Goal: Task Accomplishment & Management: Complete application form

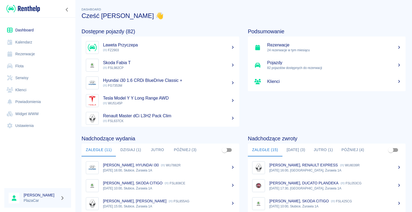
click at [292, 148] on button "Dzisiaj (3)" at bounding box center [295, 149] width 27 height 13
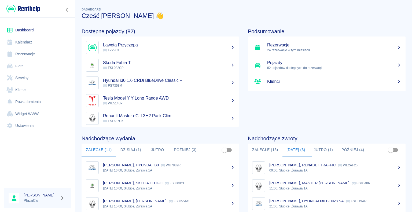
scroll to position [54, 0]
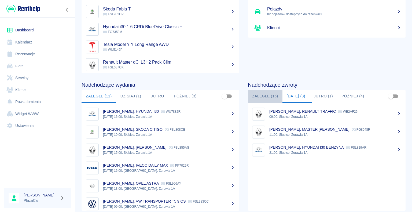
click at [265, 96] on button "Zaległe (15)" at bounding box center [265, 96] width 35 height 13
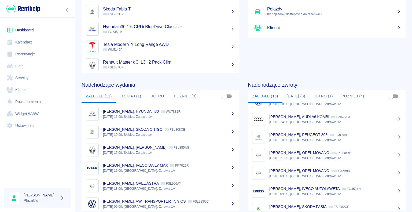
scroll to position [112, 0]
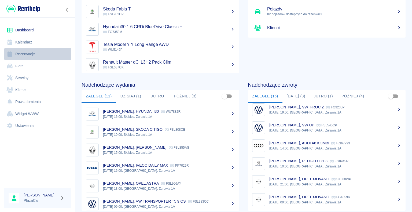
click at [23, 55] on link "Rezerwacje" at bounding box center [37, 54] width 67 height 12
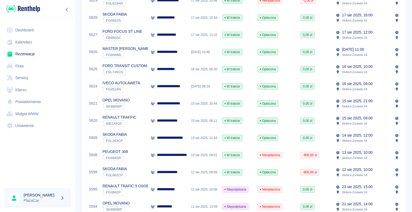
scroll to position [134, 0]
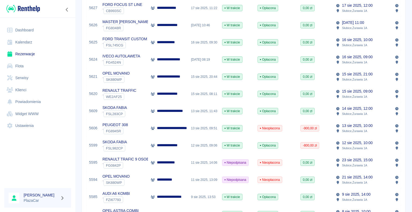
click at [163, 160] on p "**********" at bounding box center [168, 163] width 22 height 6
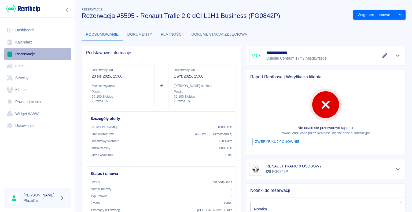
click at [30, 54] on link "Rezerwacje" at bounding box center [37, 54] width 67 height 12
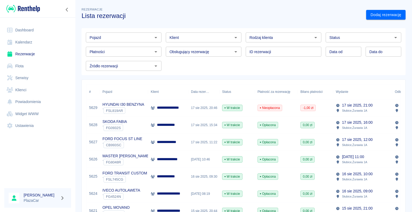
click at [159, 108] on p "**********" at bounding box center [172, 108] width 30 height 6
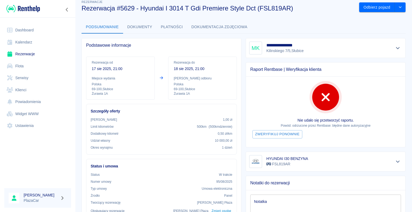
scroll to position [4, 0]
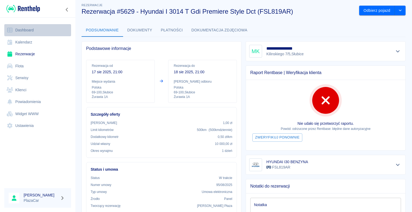
click at [32, 29] on link "Dashboard" at bounding box center [37, 30] width 67 height 12
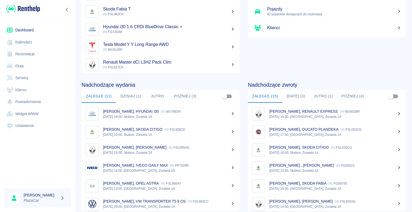
scroll to position [27, 0]
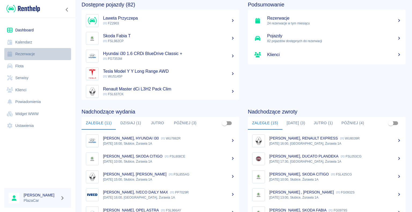
click at [24, 53] on link "Rezerwacje" at bounding box center [37, 54] width 67 height 12
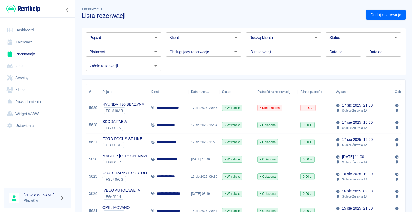
click at [210, 141] on div "17 sie 2025, 11:22" at bounding box center [203, 141] width 31 height 17
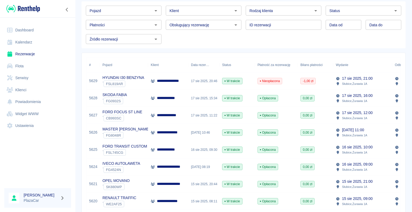
scroll to position [54, 0]
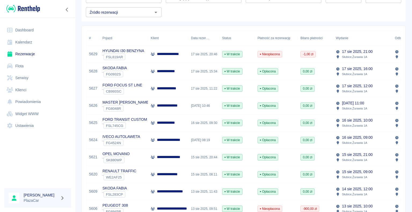
click at [181, 122] on div "**********" at bounding box center [168, 122] width 40 height 17
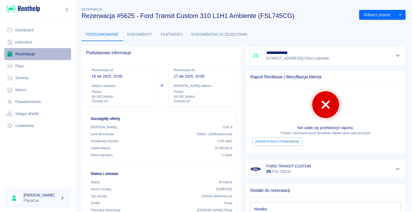
click at [31, 53] on link "Rezerwacje" at bounding box center [37, 54] width 67 height 12
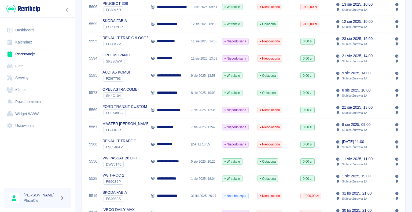
scroll to position [268, 0]
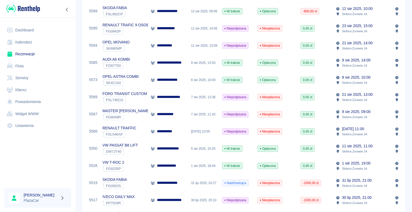
click at [134, 130] on p "RENAULT TRAFFIC" at bounding box center [119, 128] width 34 height 6
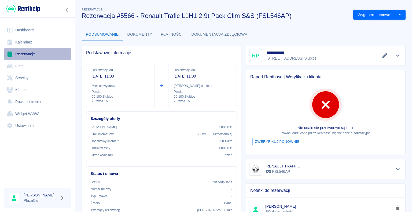
click at [26, 52] on link "Rezerwacje" at bounding box center [37, 54] width 67 height 12
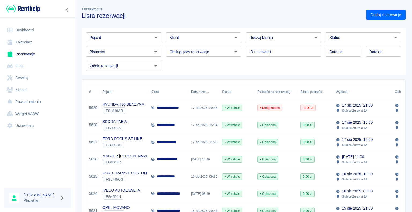
click at [143, 158] on div "MASTER LAWETA ` FG8048R" at bounding box center [124, 159] width 48 height 17
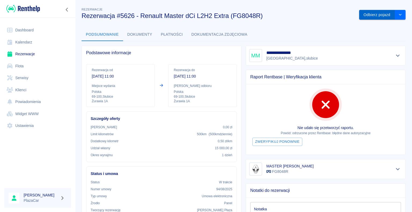
click at [367, 14] on button "Odbierz pojazd" at bounding box center [377, 15] width 36 height 10
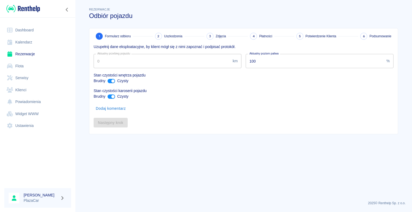
type input "12934"
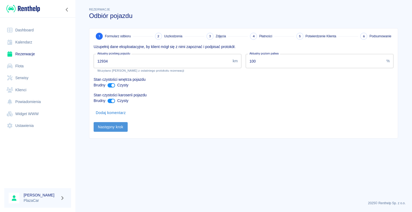
click at [113, 125] on button "Następny krok" at bounding box center [111, 127] width 34 height 10
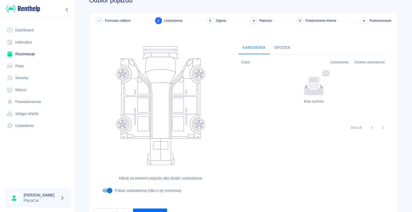
scroll to position [44, 0]
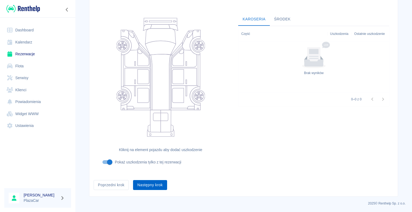
click at [149, 184] on button "Następny krok" at bounding box center [150, 185] width 34 height 10
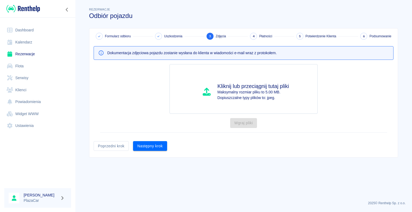
scroll to position [0, 0]
click at [149, 145] on button "Następny krok" at bounding box center [150, 146] width 34 height 10
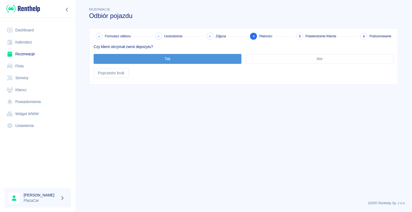
click at [165, 59] on button "Tak" at bounding box center [168, 59] width 148 height 10
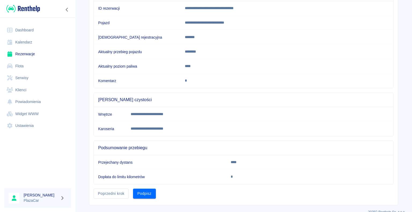
scroll to position [75, 0]
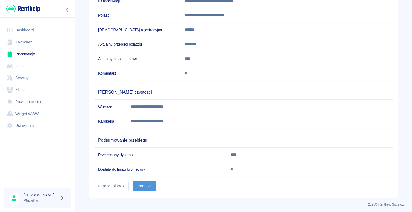
click at [146, 184] on button "Podpisz" at bounding box center [144, 186] width 23 height 10
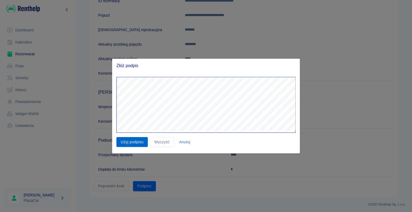
click at [135, 142] on button "Użyj podpisu" at bounding box center [131, 142] width 31 height 10
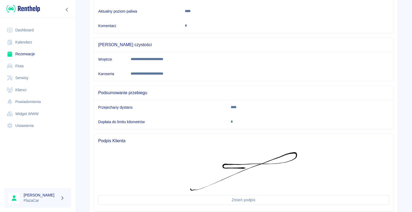
scroll to position [157, 0]
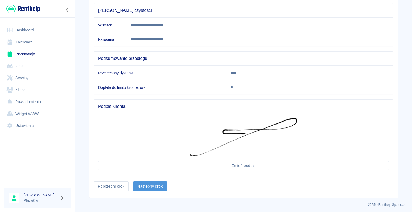
click at [148, 184] on button "Następny krok" at bounding box center [150, 186] width 34 height 10
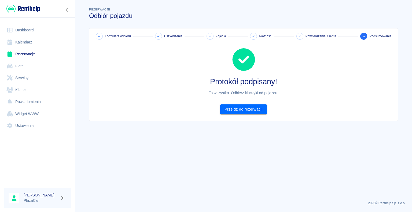
scroll to position [0, 0]
click at [241, 110] on link "Przejdź do rezerwacji" at bounding box center [243, 109] width 46 height 10
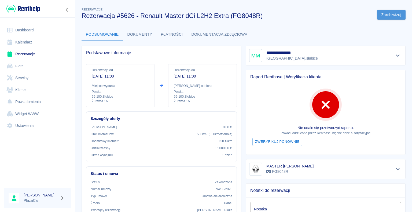
click at [384, 14] on button "Zarchiwizuj" at bounding box center [391, 15] width 28 height 10
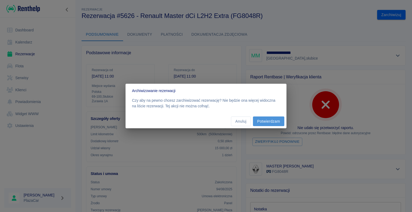
click at [268, 121] on button "Potwierdzam" at bounding box center [268, 121] width 31 height 10
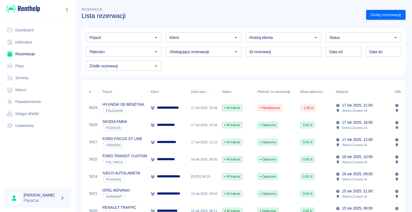
click at [180, 108] on p "**********" at bounding box center [172, 108] width 30 height 6
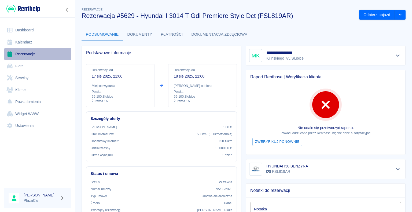
click at [33, 54] on link "Rezerwacje" at bounding box center [37, 54] width 67 height 12
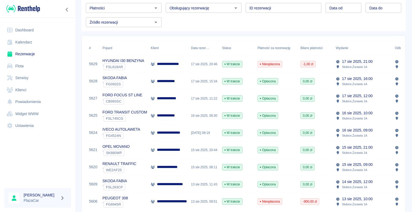
scroll to position [54, 0]
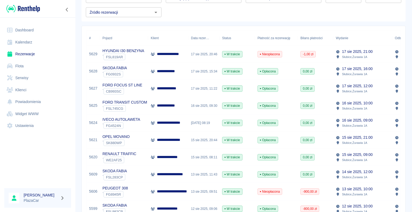
click at [155, 121] on div "**********" at bounding box center [168, 123] width 35 height 6
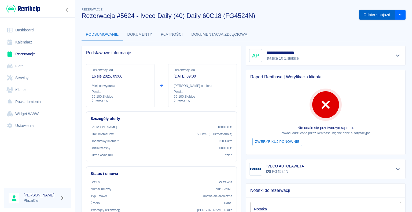
click at [366, 13] on button "Odbierz pojazd" at bounding box center [377, 15] width 36 height 10
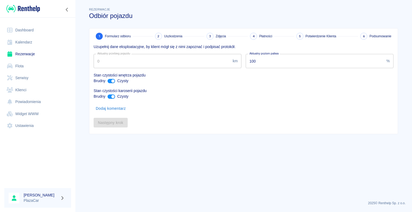
type input "328617"
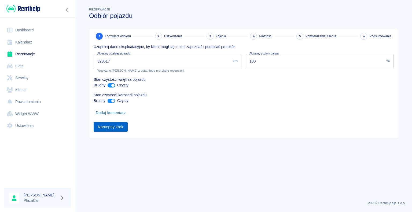
click at [108, 129] on button "Następny krok" at bounding box center [111, 127] width 34 height 10
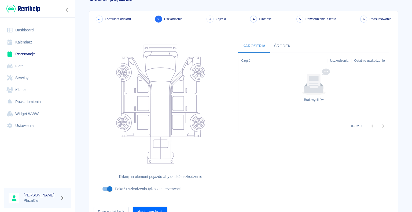
scroll to position [44, 0]
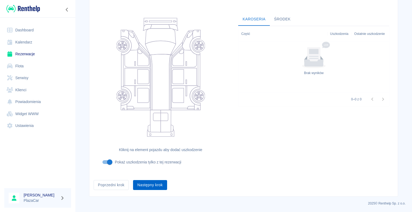
click at [150, 184] on button "Następny krok" at bounding box center [150, 185] width 34 height 10
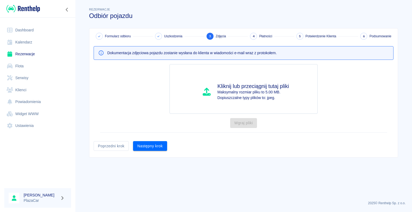
scroll to position [0, 0]
click at [152, 144] on button "Następny krok" at bounding box center [150, 146] width 34 height 10
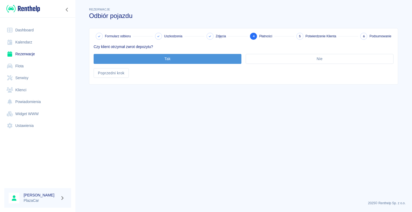
click at [164, 57] on button "Tak" at bounding box center [168, 59] width 148 height 10
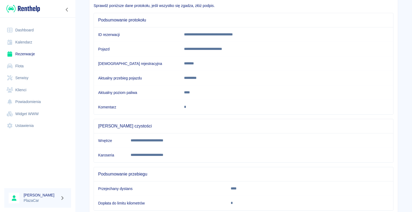
scroll to position [75, 0]
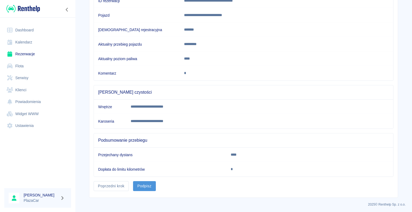
click at [144, 185] on button "Podpisz" at bounding box center [144, 186] width 23 height 10
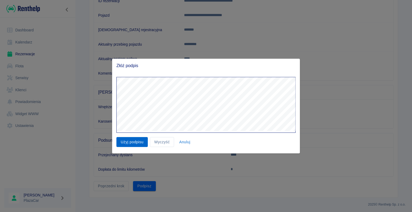
click at [131, 143] on button "Użyj podpisu" at bounding box center [131, 142] width 31 height 10
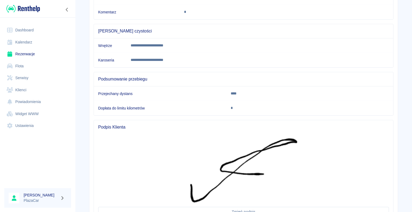
scroll to position [182, 0]
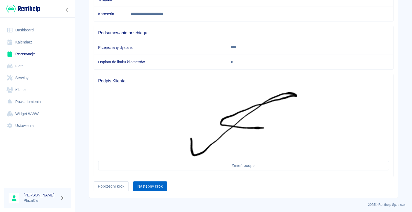
click at [148, 184] on button "Następny krok" at bounding box center [150, 186] width 34 height 10
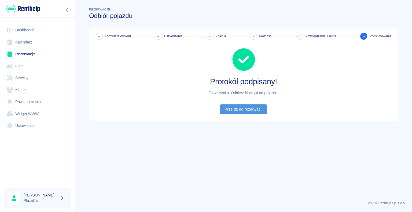
click at [241, 108] on link "Przejdź do rezerwacji" at bounding box center [243, 109] width 46 height 10
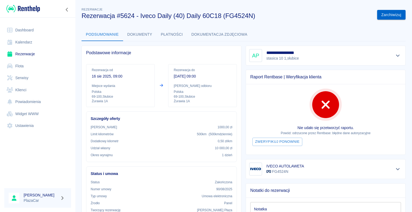
click at [384, 14] on button "Zarchiwizuj" at bounding box center [391, 15] width 28 height 10
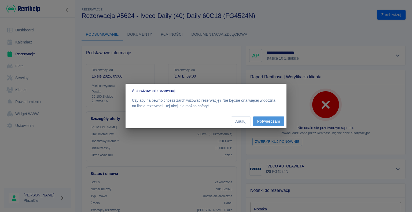
click at [268, 122] on button "Potwierdzam" at bounding box center [268, 121] width 31 height 10
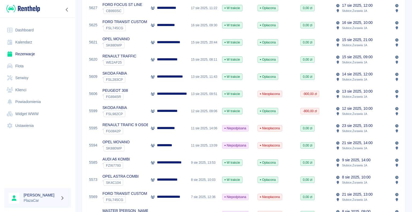
scroll to position [161, 0]
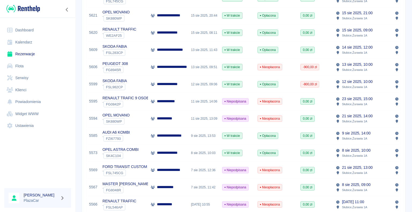
click at [80, 70] on div "**********" at bounding box center [241, 151] width 328 height 474
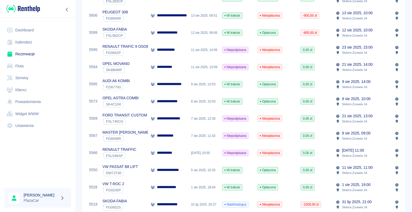
scroll to position [214, 0]
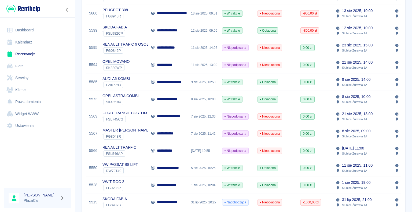
click at [183, 169] on p "**********" at bounding box center [170, 168] width 27 height 6
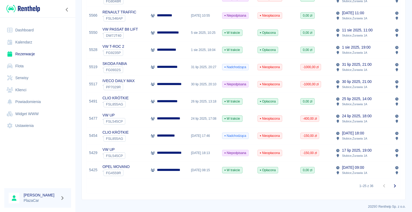
scroll to position [357, 0]
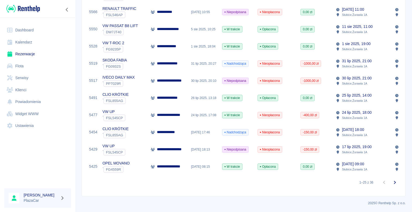
click at [191, 145] on div "17 lip 2025, 18:13" at bounding box center [203, 149] width 31 height 17
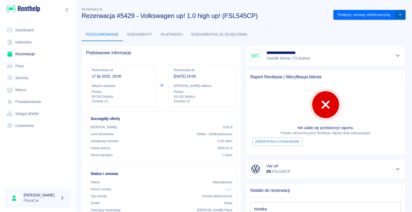
click at [399, 14] on icon "drop-down" at bounding box center [400, 15] width 3 height 2
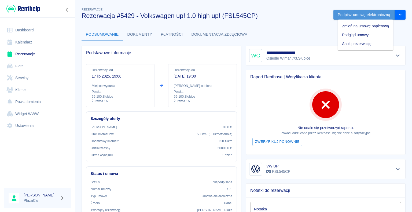
click at [353, 14] on button "Podpisz umowę elektroniczną" at bounding box center [363, 15] width 61 height 10
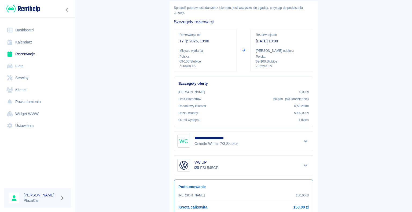
scroll to position [63, 0]
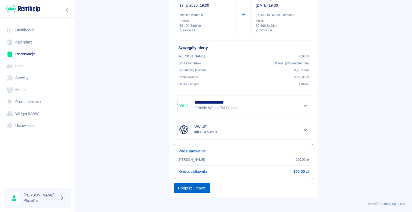
click at [196, 187] on button "Podpisz umowę" at bounding box center [192, 188] width 36 height 10
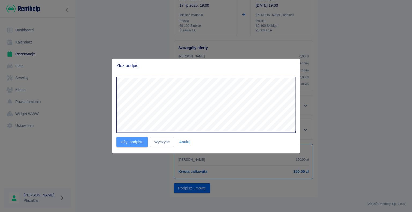
click at [134, 139] on button "Użyj podpisu" at bounding box center [131, 142] width 31 height 10
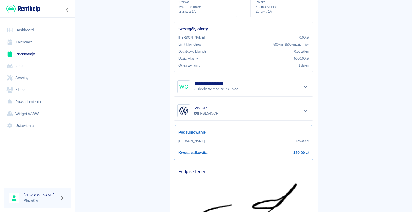
scroll to position [151, 0]
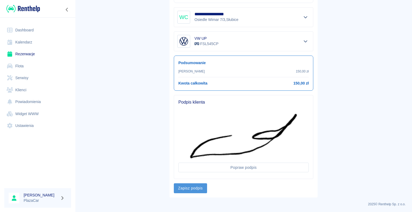
click at [186, 187] on button "Zapisz podpis" at bounding box center [190, 188] width 33 height 10
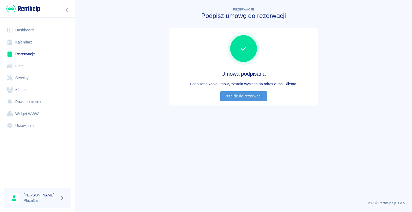
click at [242, 95] on link "Przejdź do rezerwacji" at bounding box center [243, 96] width 46 height 10
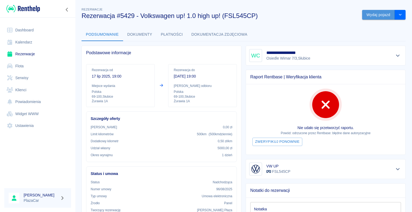
click at [377, 14] on button "Wydaj pojazd" at bounding box center [378, 15] width 33 height 10
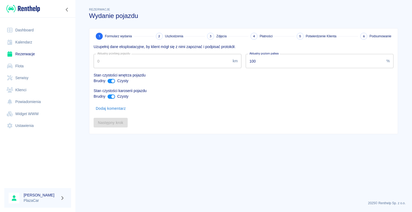
type input "168815"
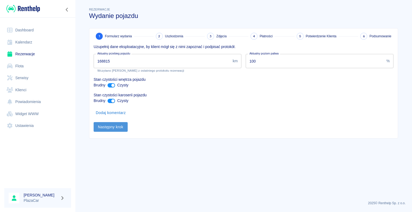
click at [114, 127] on button "Następny krok" at bounding box center [111, 127] width 34 height 10
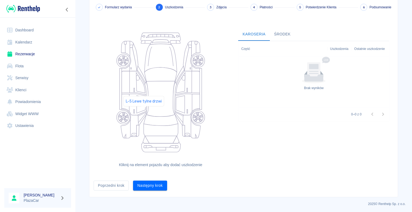
scroll to position [29, 0]
click at [146, 183] on button "Następny krok" at bounding box center [150, 185] width 34 height 10
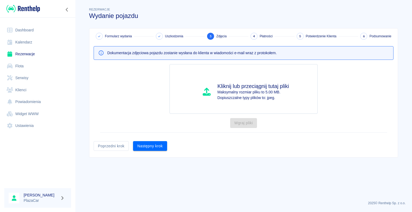
scroll to position [0, 0]
click at [154, 143] on button "Następny krok" at bounding box center [150, 146] width 34 height 10
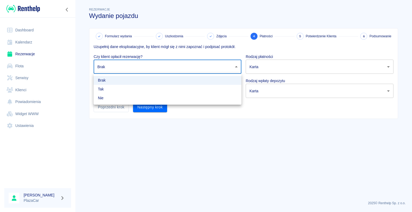
click at [236, 66] on body "Używamy plików Cookies, by zapewnić Ci najlepsze możliwe doświadczenie. Aby dow…" at bounding box center [206, 106] width 412 height 212
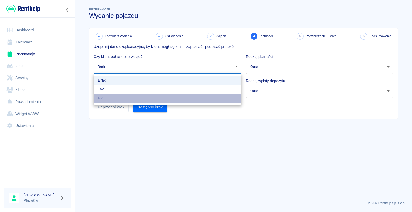
click at [221, 99] on li "Nie" at bounding box center [168, 98] width 148 height 9
type input "false"
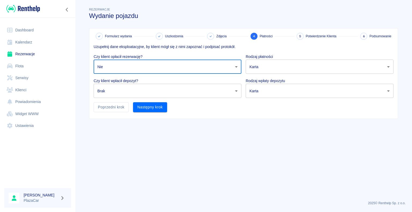
click at [237, 91] on body "Używamy plików Cookies, by zapewnić Ci najlepsze możliwe doświadczenie. Aby dow…" at bounding box center [206, 106] width 412 height 212
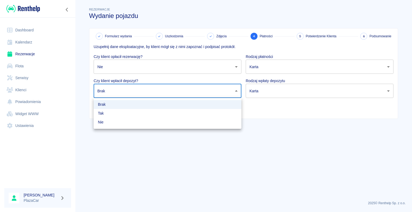
drag, startPoint x: 211, startPoint y: 121, endPoint x: 223, endPoint y: 113, distance: 14.4
click at [212, 120] on li "Nie" at bounding box center [168, 122] width 148 height 9
type input "false"
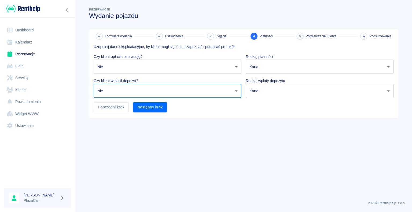
click at [386, 65] on body "Używamy plików Cookies, by zapewnić Ci najlepsze możliwe doświadczenie. Aby dow…" at bounding box center [206, 106] width 412 height 212
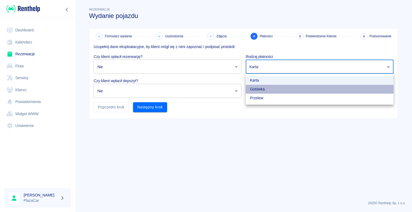
click at [362, 86] on li "Gotówka" at bounding box center [320, 89] width 148 height 9
type input "cash"
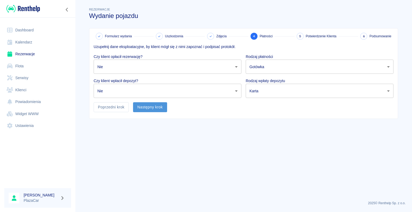
click at [153, 105] on button "Następny krok" at bounding box center [150, 107] width 34 height 10
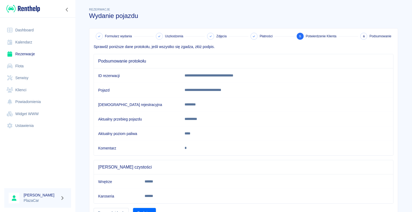
scroll to position [27, 0]
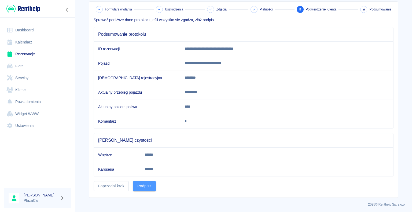
click at [141, 186] on button "Podpisz" at bounding box center [144, 186] width 23 height 10
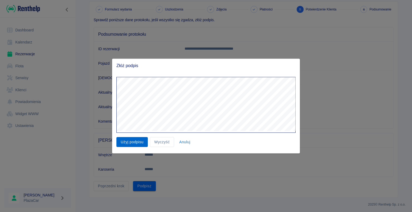
click at [132, 142] on button "Użyj podpisu" at bounding box center [131, 142] width 31 height 10
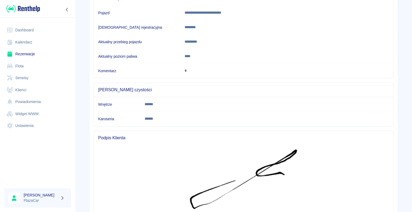
scroll to position [130, 0]
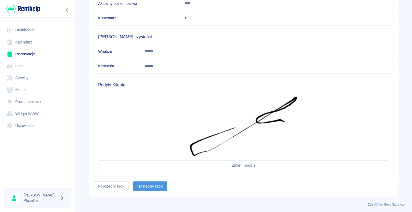
click at [140, 184] on button "Następny krok" at bounding box center [150, 186] width 34 height 10
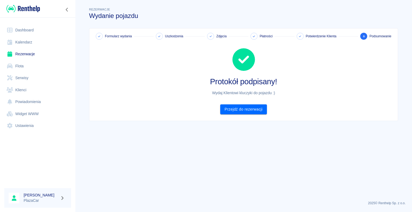
scroll to position [0, 0]
click at [244, 109] on link "Przejdź do rezerwacji" at bounding box center [243, 109] width 46 height 10
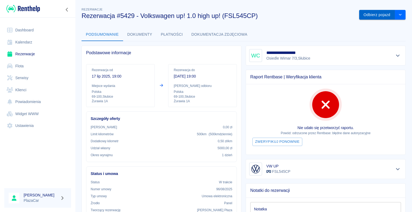
click at [374, 14] on button "Odbierz pojazd" at bounding box center [377, 15] width 36 height 10
click at [398, 13] on icon at bounding box center [398, 13] width 5 height 4
click at [369, 15] on button "Odbierz pojazd" at bounding box center [377, 15] width 36 height 10
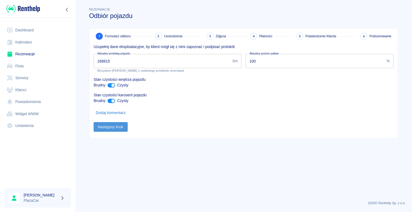
click at [108, 126] on button "Następny krok" at bounding box center [111, 127] width 34 height 10
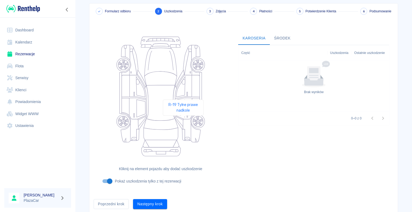
scroll to position [44, 0]
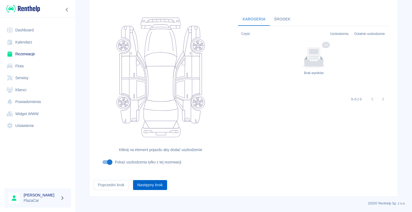
click at [149, 185] on button "Następny krok" at bounding box center [150, 185] width 34 height 10
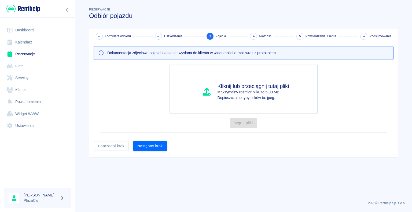
scroll to position [0, 0]
click at [151, 142] on button "Następny krok" at bounding box center [150, 146] width 34 height 10
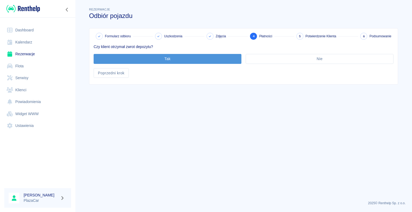
click at [174, 58] on button "Tak" at bounding box center [168, 59] width 148 height 10
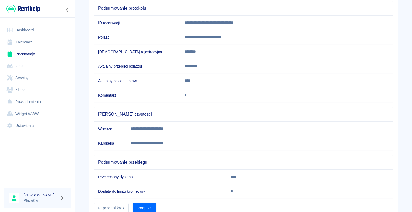
scroll to position [75, 0]
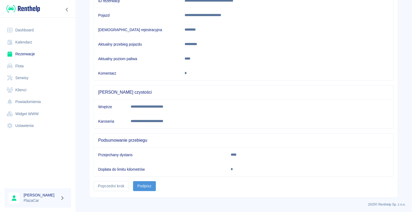
click at [146, 185] on button "Podpisz" at bounding box center [144, 186] width 23 height 10
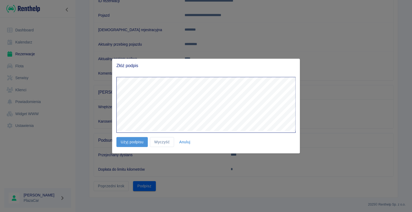
click at [131, 142] on button "Użyj podpisu" at bounding box center [131, 142] width 31 height 10
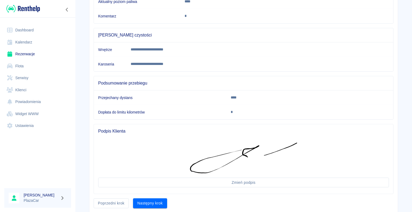
scroll to position [149, 0]
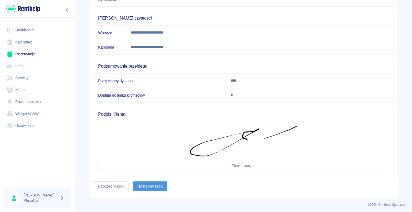
click at [148, 181] on button "Następny krok" at bounding box center [150, 186] width 34 height 10
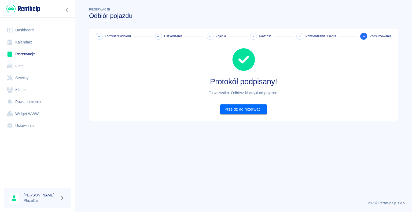
scroll to position [0, 0]
click at [240, 109] on link "Przejdź do rezerwacji" at bounding box center [243, 109] width 46 height 10
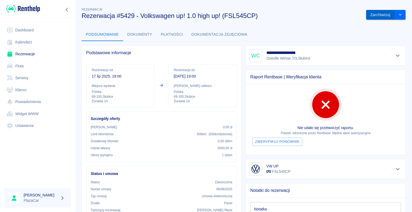
click at [376, 15] on button "Zarchiwizuj" at bounding box center [380, 15] width 29 height 10
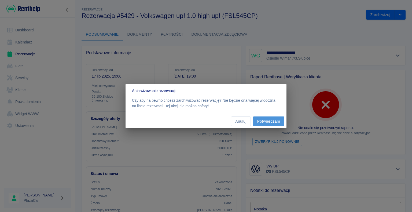
click at [271, 120] on button "Potwierdzam" at bounding box center [268, 121] width 31 height 10
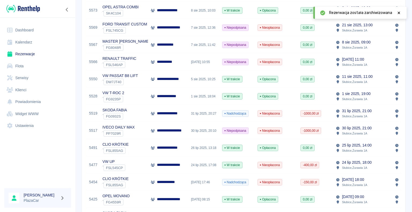
scroll to position [276, 0]
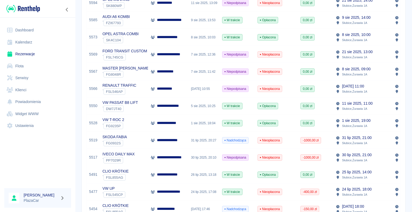
click at [183, 88] on div "**********" at bounding box center [168, 88] width 40 height 17
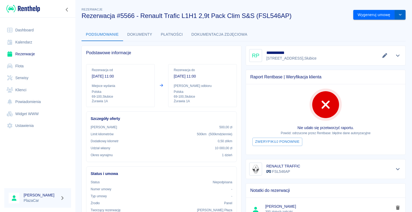
click at [398, 16] on icon "drop-down" at bounding box center [400, 14] width 4 height 3
click at [378, 44] on li "Anuluj rezerwację" at bounding box center [374, 43] width 43 height 9
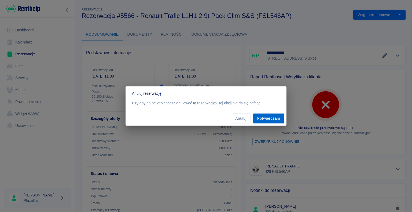
click at [268, 117] on button "Potwierdzam" at bounding box center [268, 118] width 31 height 10
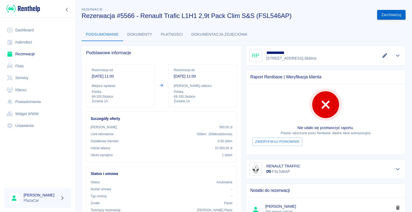
click at [385, 14] on button "Zarchiwizuj" at bounding box center [391, 15] width 28 height 10
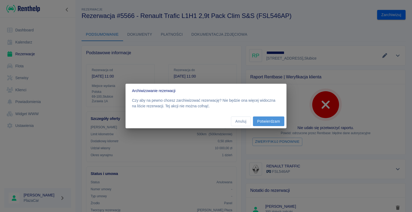
click at [267, 121] on button "Potwierdzam" at bounding box center [268, 121] width 31 height 10
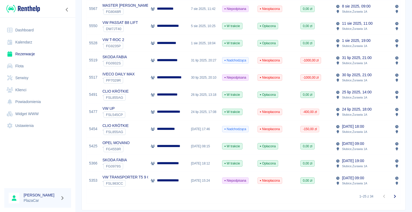
scroll to position [348, 0]
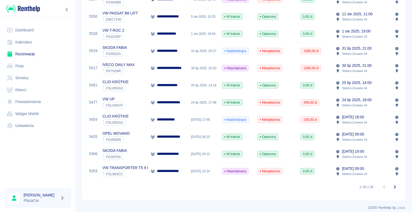
click at [193, 138] on div "[DATE] 08:15" at bounding box center [203, 136] width 31 height 17
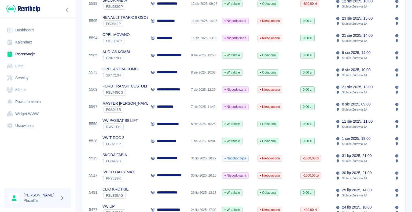
scroll to position [214, 0]
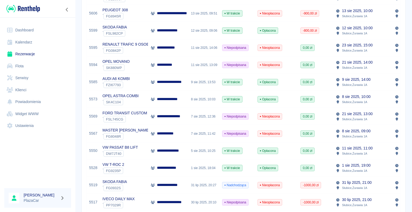
click at [139, 81] on div "AUDI A6 KOMBI ` FZI67793" at bounding box center [124, 81] width 48 height 17
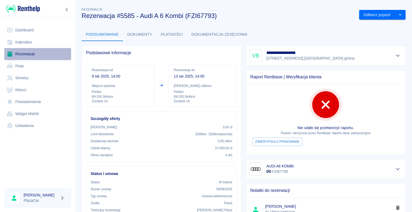
click at [22, 55] on link "Rezerwacje" at bounding box center [37, 54] width 67 height 12
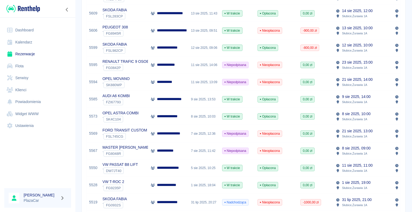
scroll to position [214, 0]
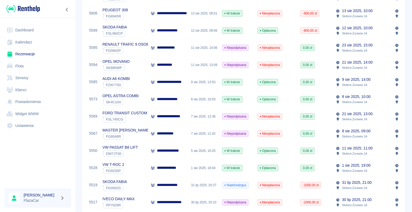
click at [155, 167] on div "**********" at bounding box center [167, 168] width 33 height 6
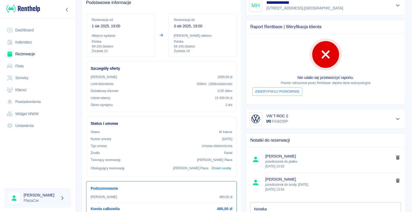
scroll to position [54, 0]
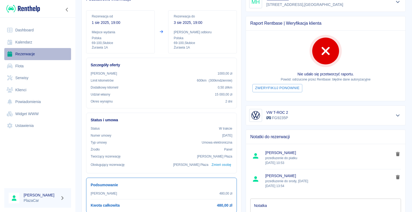
click at [24, 53] on link "Rezerwacje" at bounding box center [37, 54] width 67 height 12
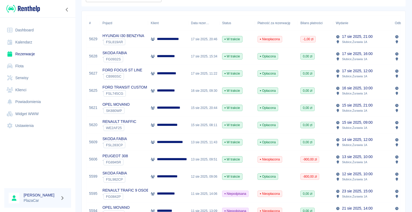
scroll to position [80, 0]
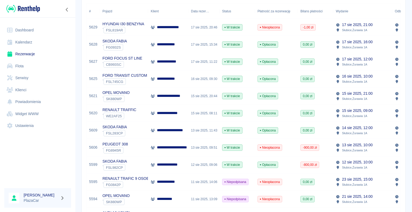
click at [182, 147] on p "**********" at bounding box center [176, 147] width 38 height 6
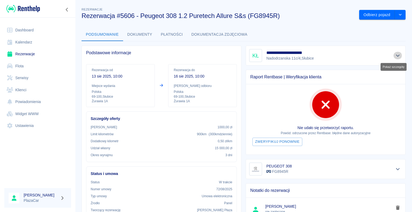
click at [395, 55] on icon "Pokaż szczegóły" at bounding box center [398, 55] width 6 height 5
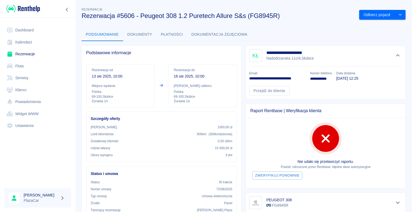
click at [142, 34] on button "Dokumenty" at bounding box center [140, 34] width 34 height 13
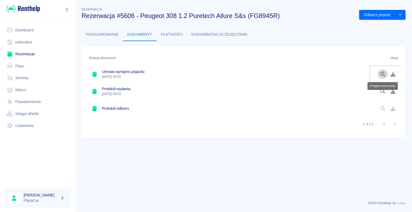
click at [382, 73] on icon "Podgląd dokumentu" at bounding box center [383, 74] width 6 height 5
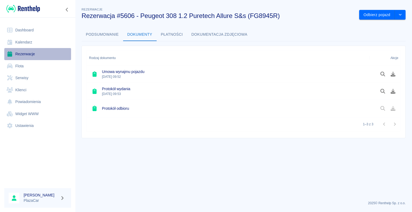
click at [36, 53] on link "Rezerwacje" at bounding box center [37, 54] width 67 height 12
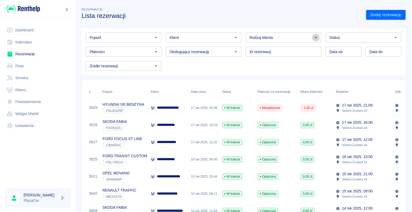
click at [312, 36] on icon "Otwórz" at bounding box center [315, 37] width 6 height 6
click at [287, 47] on li "Osoba prywatna" at bounding box center [281, 48] width 75 height 9
type input "Osoba prywatna"
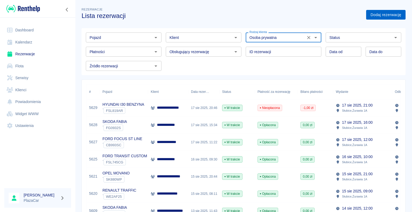
click at [374, 14] on link "Dodaj rezerwację" at bounding box center [385, 15] width 39 height 10
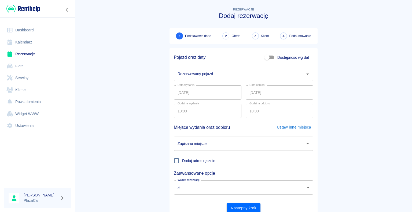
click at [306, 74] on icon "Otwórz" at bounding box center [307, 74] width 6 height 6
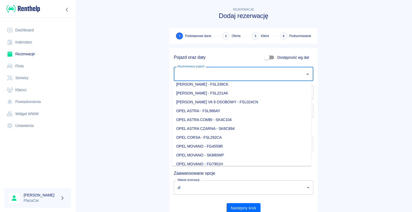
scroll to position [348, 0]
click at [247, 121] on li "OPEL ASTRA CZARNA - SK6C894" at bounding box center [241, 119] width 139 height 9
type input "OPEL ASTRA CZARNA - SK6C894"
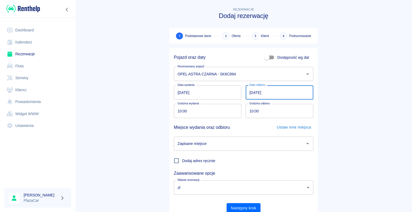
click at [253, 91] on input "[DATE]" at bounding box center [280, 92] width 68 height 14
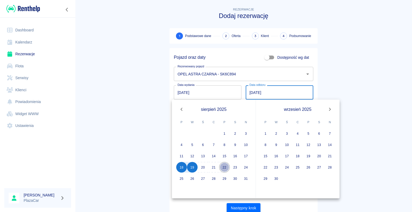
click at [223, 166] on button "22" at bounding box center [224, 167] width 11 height 11
type input "[DATE]"
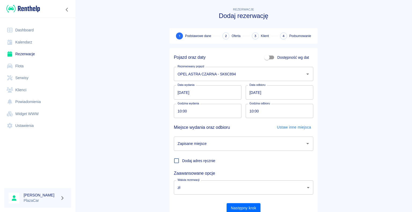
click at [304, 143] on icon "Otwórz" at bounding box center [307, 143] width 6 height 6
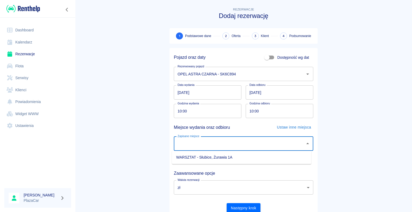
click at [288, 157] on li "WARSZTAT - Słubice, Żurawia 1A" at bounding box center [241, 157] width 139 height 9
type input "WARSZTAT - Słubice, Żurawia 1A"
click at [236, 208] on button "Następny krok" at bounding box center [244, 208] width 34 height 10
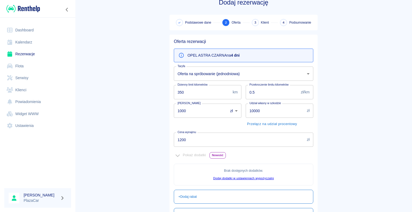
scroll to position [0, 0]
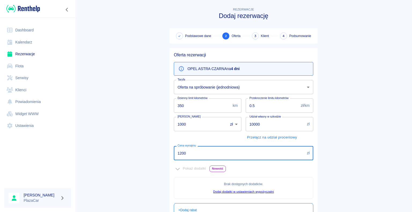
click at [183, 152] on input "1200" at bounding box center [239, 153] width 131 height 14
type input "1"
type input "920"
click at [150, 150] on main "Rezerwacje Dodaj rezerwację Podstawowe dane 2 Oferta 3 Klient 4 Podsumowanie Of…" at bounding box center [243, 150] width 337 height 288
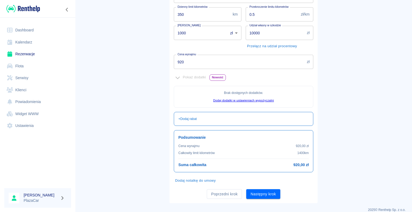
scroll to position [97, 0]
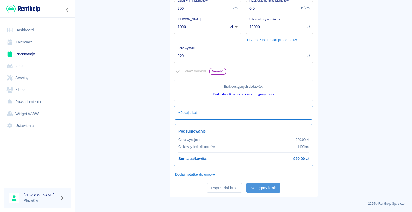
click at [261, 186] on button "Następny krok" at bounding box center [263, 188] width 34 height 10
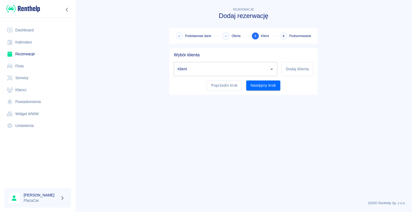
click at [203, 68] on input "Klient" at bounding box center [221, 68] width 91 height 9
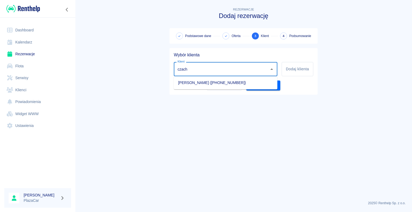
click at [202, 82] on li "[PERSON_NAME] ([PHONE_NUMBER])" at bounding box center [225, 82] width 103 height 9
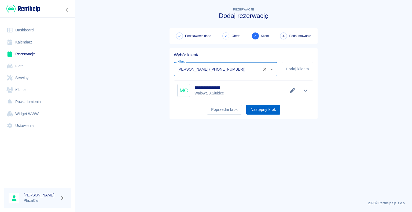
type input "[PERSON_NAME] ([PHONE_NUMBER])"
click at [260, 110] on button "Następny krok" at bounding box center [263, 110] width 34 height 10
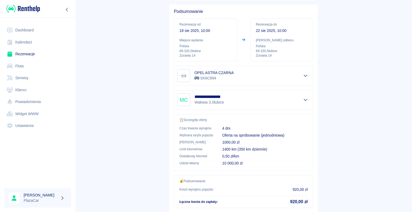
scroll to position [76, 0]
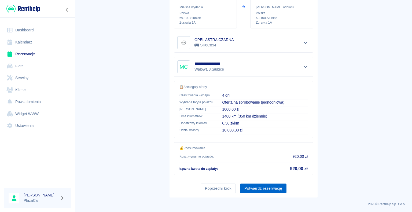
click at [259, 186] on button "Potwierdź rezerwację" at bounding box center [263, 188] width 46 height 10
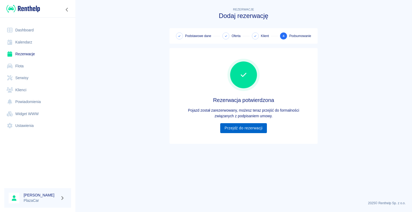
click at [240, 127] on link "Przejdź do rezerwacji" at bounding box center [243, 128] width 46 height 10
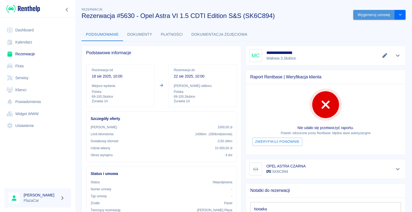
click at [365, 13] on button "Wygeneruj umowę" at bounding box center [374, 15] width 42 height 10
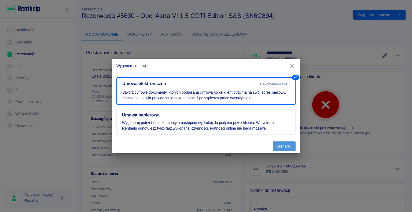
click at [285, 144] on button "Generuj" at bounding box center [284, 146] width 23 height 10
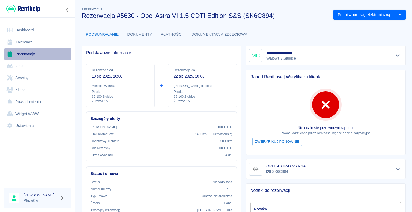
click at [29, 54] on link "Rezerwacje" at bounding box center [37, 54] width 67 height 12
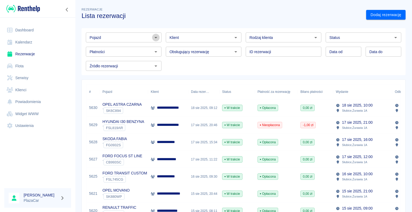
click at [155, 38] on icon "Otwórz" at bounding box center [156, 37] width 6 height 6
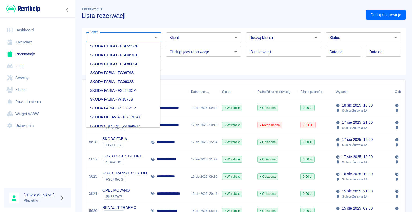
scroll to position [643, 0]
click at [312, 39] on icon "Otwórz" at bounding box center [315, 37] width 6 height 6
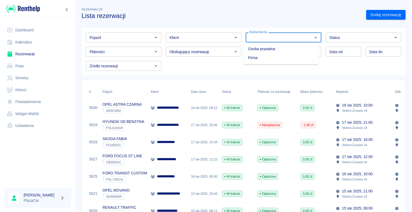
click at [292, 49] on li "Osoba prywatna" at bounding box center [281, 48] width 75 height 9
type input "Osoba prywatna"
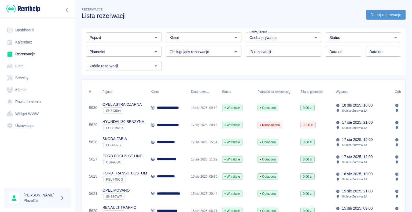
click at [372, 13] on link "Dodaj rezerwację" at bounding box center [385, 15] width 39 height 10
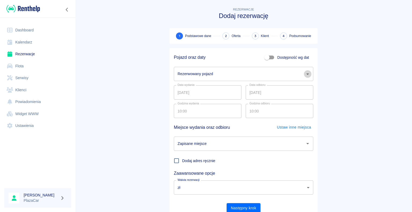
click at [305, 74] on icon "Otwórz" at bounding box center [307, 74] width 6 height 6
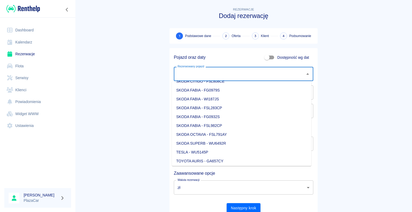
scroll to position [590, 0]
click at [236, 117] on li "SKODA FABIA - FSL283CP" at bounding box center [241, 117] width 139 height 9
type input "SKODA FABIA - FSL283CP"
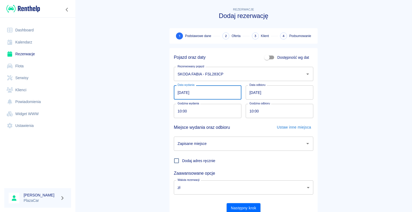
click at [180, 92] on input "[DATE]" at bounding box center [208, 92] width 68 height 14
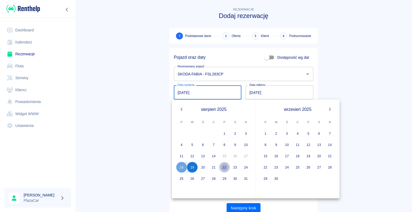
click at [224, 167] on button "22" at bounding box center [224, 167] width 11 height 11
type input "[DATE]"
type input "DD.MM.YYYY"
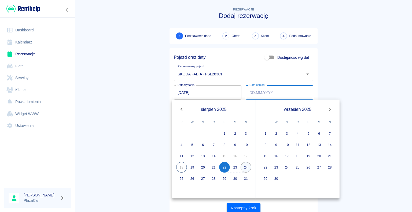
click at [246, 166] on button "24" at bounding box center [245, 167] width 11 height 11
type input "[DATE]"
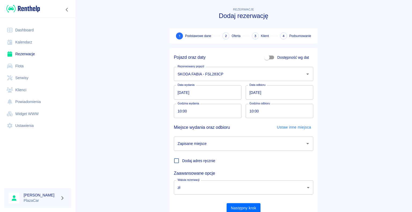
click at [179, 110] on input "10:00" at bounding box center [206, 111] width 64 height 14
type input "15:00"
click at [147, 110] on main "Rezerwacje Dodaj rezerwację 1 Podstawowe dane 2 Oferta 3 Klient 4 Podsumowanie …" at bounding box center [243, 111] width 337 height 211
click at [252, 110] on input "10:00" at bounding box center [278, 111] width 64 height 14
click at [251, 110] on input "10:00" at bounding box center [278, 111] width 64 height 14
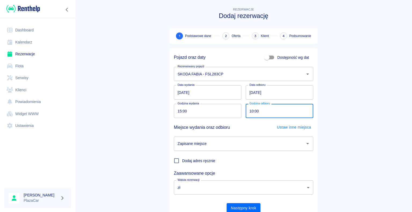
click at [305, 144] on icon "Otwórz" at bounding box center [307, 143] width 6 height 6
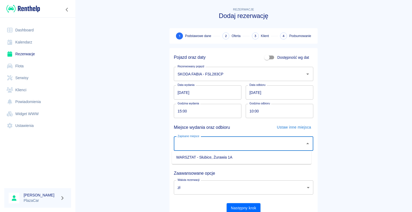
click at [290, 155] on li "WARSZTAT - Słubice, Żurawia 1A" at bounding box center [241, 157] width 139 height 9
type input "WARSZTAT - Słubice, Żurawia 1A"
click at [243, 207] on button "Następny krok" at bounding box center [244, 208] width 34 height 10
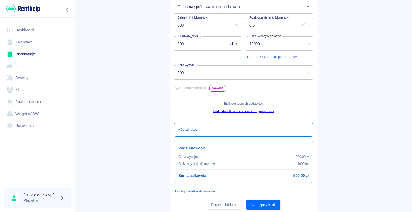
scroll to position [97, 0]
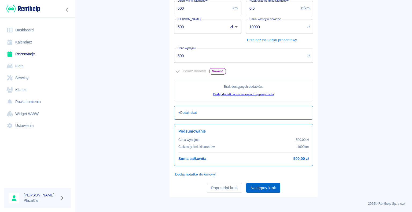
click at [260, 187] on button "Następny krok" at bounding box center [263, 188] width 34 height 10
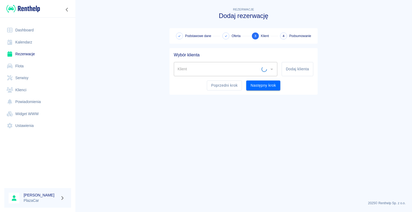
scroll to position [0, 0]
click at [290, 69] on button "Dodaj klienta" at bounding box center [297, 69] width 32 height 14
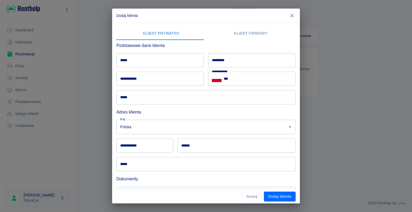
click at [129, 61] on input "*****" at bounding box center [159, 60] width 87 height 14
type input "*****"
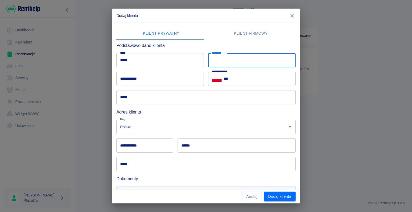
click at [218, 60] on input "*********" at bounding box center [251, 60] width 87 height 14
type input "**********"
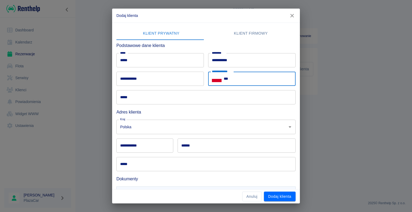
click at [225, 79] on input "***" at bounding box center [260, 79] width 72 height 14
click at [227, 78] on input "**********" at bounding box center [260, 79] width 72 height 14
click at [231, 78] on input "**********" at bounding box center [260, 79] width 72 height 14
click at [233, 79] on input "**********" at bounding box center [260, 79] width 72 height 14
type input "**********"
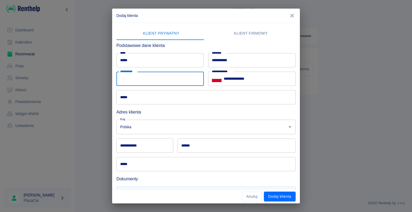
click at [128, 78] on input "**********" at bounding box center [159, 79] width 87 height 14
type input "**********"
type input "******"
type input "********"
type input "**********"
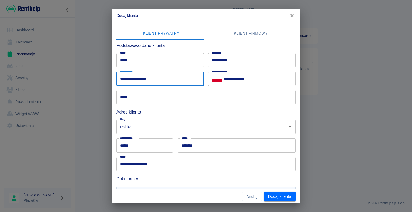
click at [155, 77] on input "**********" at bounding box center [159, 79] width 87 height 14
type input "*"
type input "**********"
click at [94, 91] on div "**********" at bounding box center [206, 106] width 412 height 212
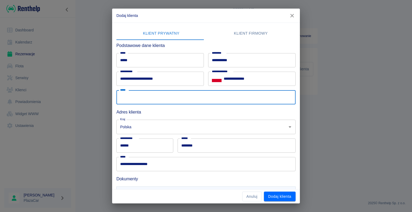
click at [133, 96] on input "*****" at bounding box center [205, 97] width 179 height 14
type input "**********"
click at [100, 108] on div "**********" at bounding box center [206, 106] width 412 height 212
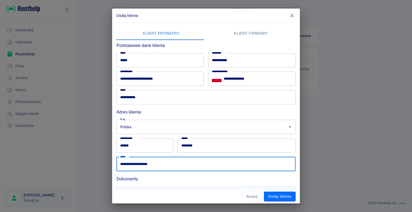
click at [154, 164] on input "**********" at bounding box center [205, 164] width 179 height 14
type input "*"
type input "**********"
click at [93, 148] on div "**********" at bounding box center [206, 106] width 412 height 212
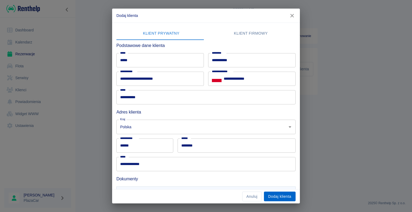
click at [271, 196] on button "Dodaj klienta" at bounding box center [280, 196] width 32 height 10
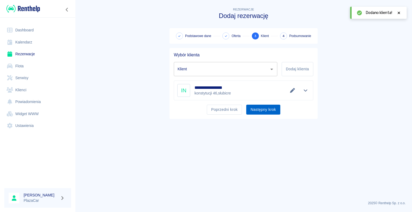
type input "[PERSON_NAME] ([PHONE_NUMBER])"
click at [255, 110] on button "Następny krok" at bounding box center [263, 110] width 34 height 10
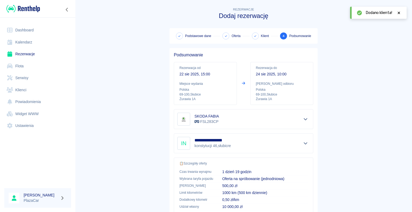
scroll to position [76, 0]
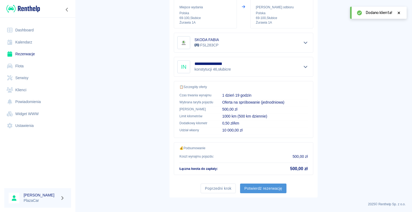
click at [259, 187] on button "Potwierdź rezerwację" at bounding box center [263, 188] width 46 height 10
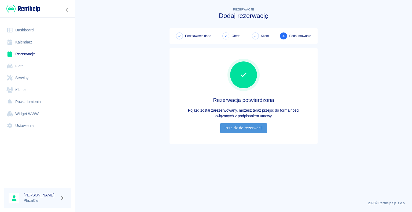
click at [241, 126] on link "Przejdź do rezerwacji" at bounding box center [243, 128] width 46 height 10
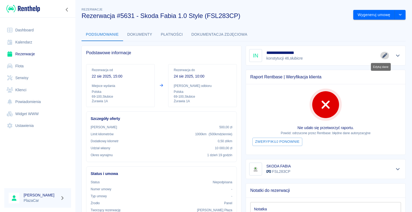
click at [382, 55] on icon "Edytuj dane" at bounding box center [384, 55] width 5 height 5
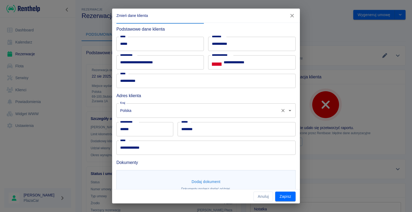
scroll to position [29, 0]
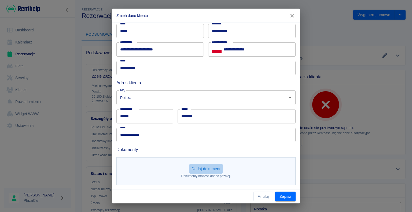
click at [202, 168] on button "Dodaj dokument" at bounding box center [205, 169] width 33 height 10
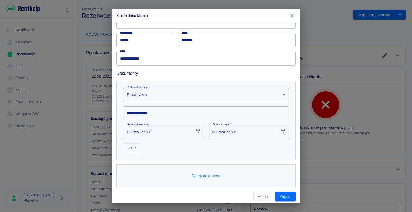
scroll to position [107, 0]
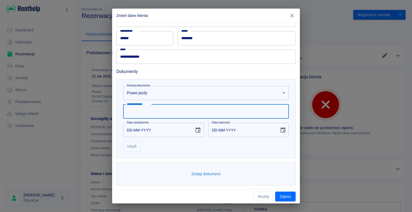
click at [139, 108] on input "**********" at bounding box center [206, 111] width 166 height 14
type input "**********"
click at [132, 129] on input "DD-MM-YYYY" at bounding box center [156, 130] width 67 height 14
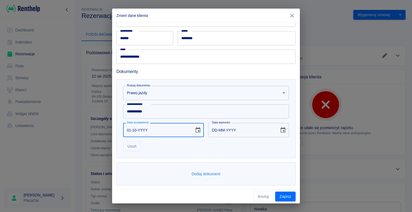
type input "01-10-0002"
type input "01-10-0012"
type input "01-10-0020"
type input "01-10-0030"
type input "01-10-0200"
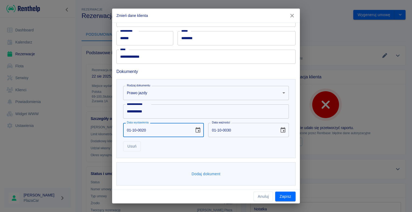
type input "01-10-0210"
type input "[DATE]"
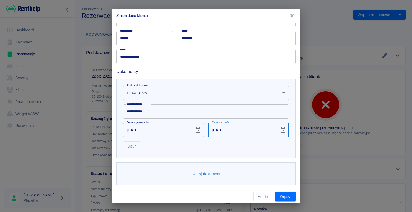
click at [214, 129] on input "[DATE]" at bounding box center [241, 130] width 67 height 14
click at [229, 129] on input "[DATE]" at bounding box center [241, 130] width 67 height 14
type input "[DATE]"
click at [207, 173] on button "Dodaj dokument" at bounding box center [205, 174] width 33 height 10
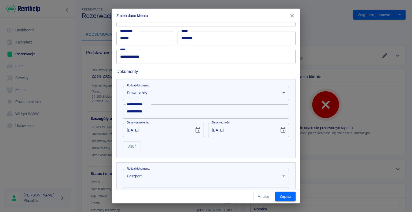
scroll to position [188, 0]
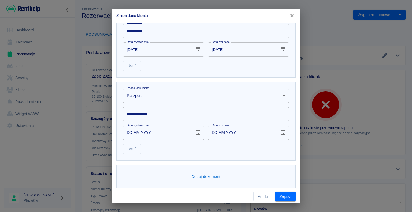
click at [279, 95] on body "Używamy plików Cookies, by zapewnić Ci najlepsze możliwe doświadczenie. Aby dow…" at bounding box center [206, 106] width 412 height 212
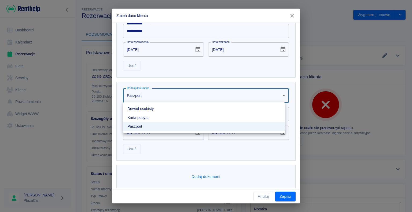
click at [258, 107] on li "Dowód osobisty" at bounding box center [204, 108] width 162 height 9
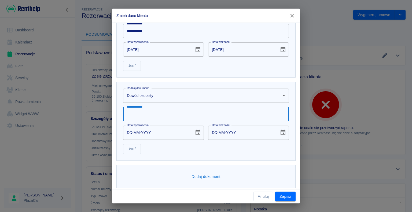
click at [177, 115] on input "**********" at bounding box center [206, 114] width 166 height 14
type input "**********"
click at [132, 131] on input "DD-MM-YYYY" at bounding box center [156, 132] width 67 height 14
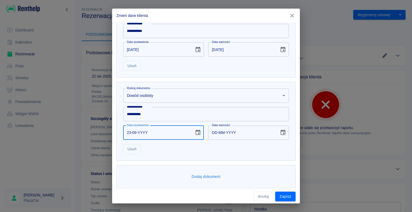
type input "23-09-0002"
type input "23-09-0012"
type input "23-09-0020"
type input "23-09-0030"
type input "23-09-0201"
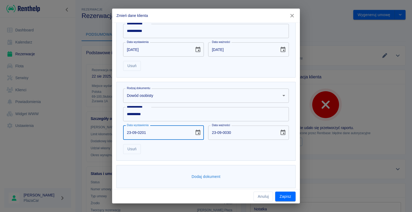
type input "23-09-0211"
type input "[DATE]"
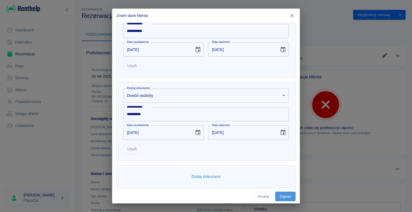
click at [286, 197] on button "Zapisz" at bounding box center [285, 196] width 20 height 10
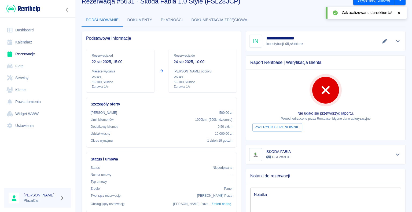
scroll to position [0, 0]
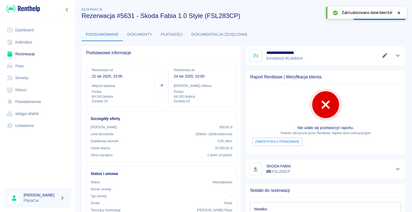
click at [399, 13] on icon at bounding box center [398, 13] width 5 height 4
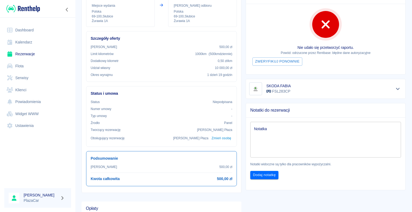
scroll to position [80, 0]
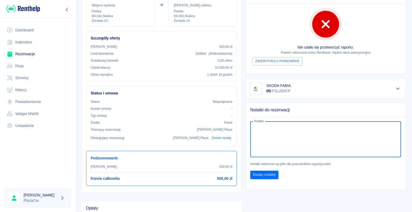
click at [268, 127] on textarea "Notatka" at bounding box center [325, 139] width 143 height 27
type textarea "500zł kaucji zapłacono"
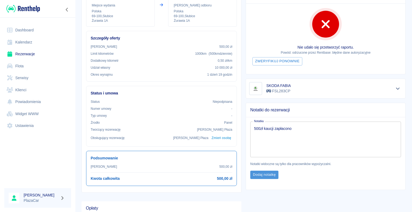
click at [262, 174] on button "Dodaj notatkę" at bounding box center [264, 174] width 28 height 8
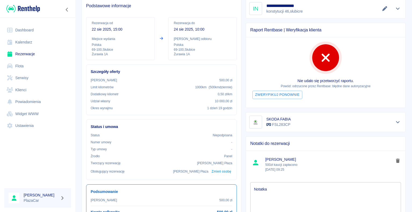
scroll to position [32, 0]
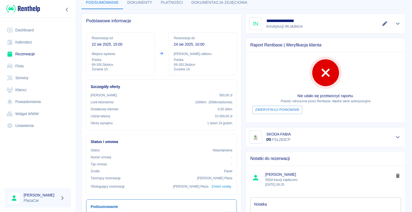
click at [33, 53] on link "Rezerwacje" at bounding box center [37, 54] width 67 height 12
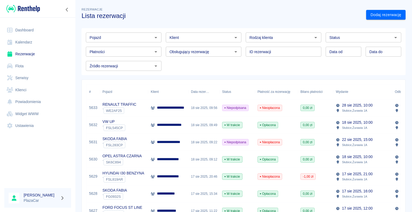
click at [313, 38] on icon "Otwórz" at bounding box center [315, 37] width 6 height 6
click at [294, 50] on li "Osoba prywatna" at bounding box center [281, 48] width 75 height 9
type input "Osoba prywatna"
click at [234, 37] on icon "Otwórz" at bounding box center [235, 37] width 3 height 1
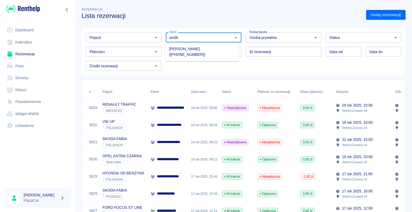
type input "aniśko"
